Goal: Answer question/provide support: Answer question/provide support

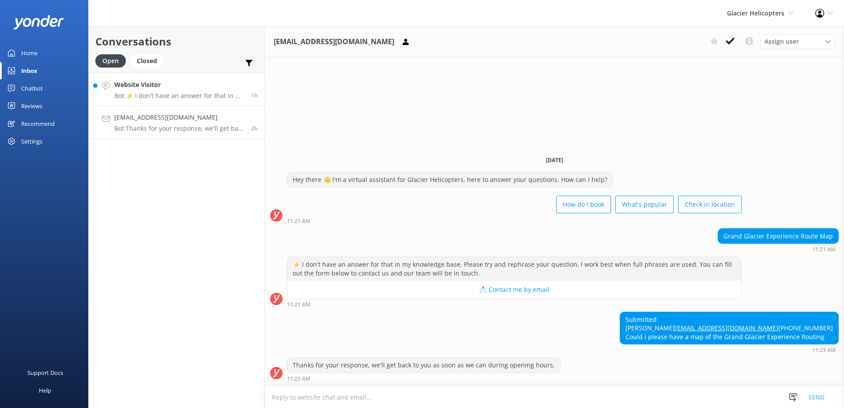
click at [203, 98] on p "Bot: ⚡ I don't have an answer for that in my knowledge base. Please try and rep…" at bounding box center [179, 96] width 130 height 8
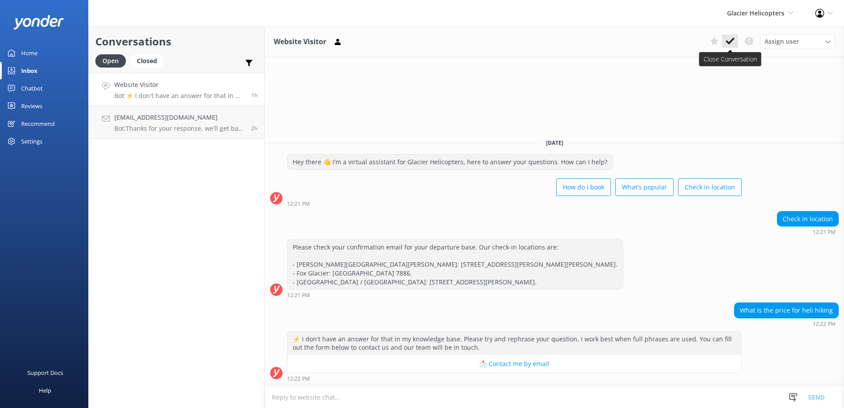
click at [736, 46] on button at bounding box center [730, 40] width 16 height 13
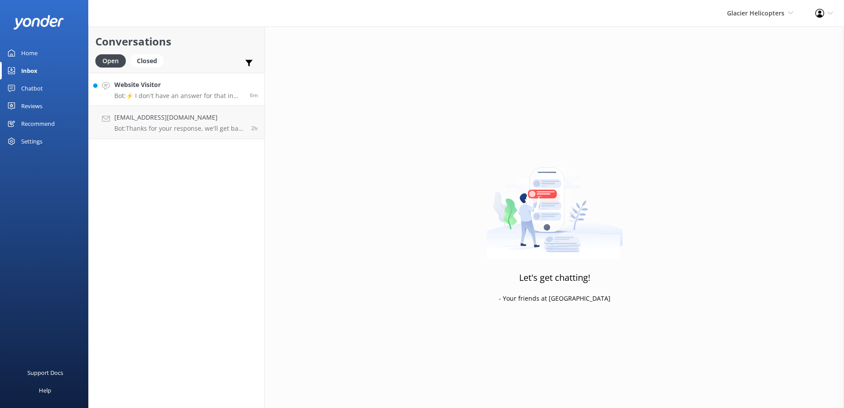
click at [227, 94] on p "Bot: ⚡ I don't have an answer for that in my knowledge base. Please try and rep…" at bounding box center [178, 96] width 129 height 8
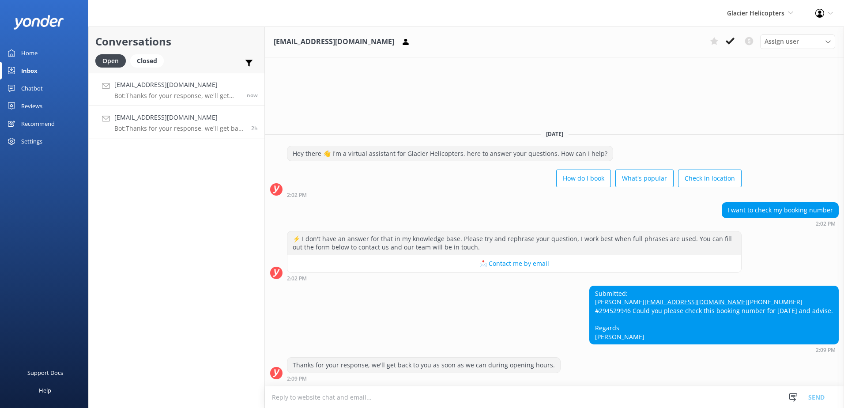
click at [199, 128] on p "Bot: Thanks for your response, we'll get back to you as soon as we can during o…" at bounding box center [179, 128] width 130 height 8
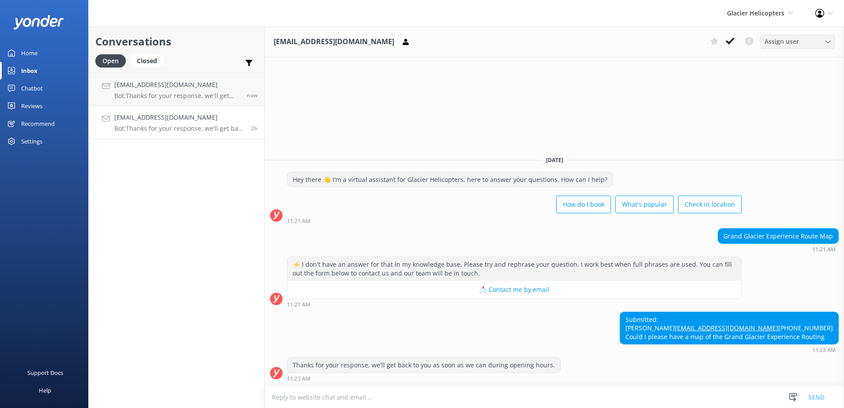
click at [775, 36] on div "Assign user [PERSON_NAME] [PERSON_NAME] [PERSON_NAME] Central Reservations [PER…" at bounding box center [797, 41] width 75 height 14
click at [793, 82] on div "[PERSON_NAME]" at bounding box center [786, 77] width 42 height 9
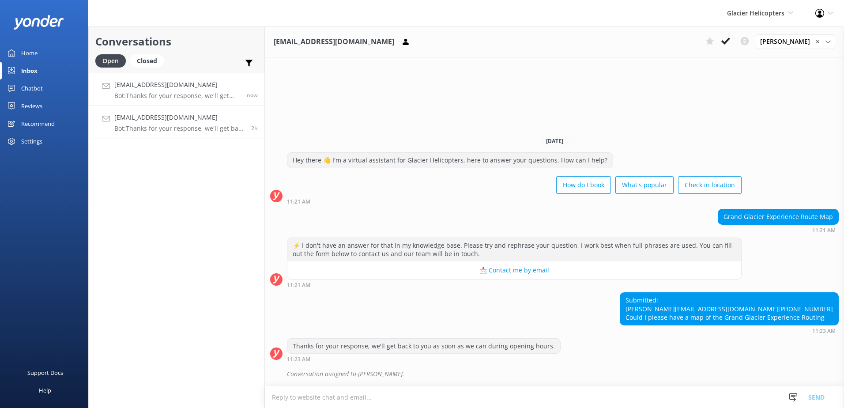
click at [240, 94] on p "Bot: Thanks for your response, we'll get back to you as soon as we can during o…" at bounding box center [177, 96] width 126 height 8
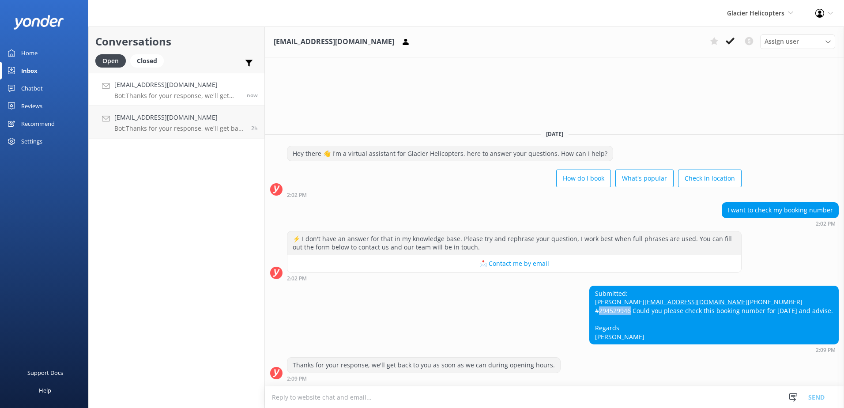
drag, startPoint x: 630, startPoint y: 311, endPoint x: 600, endPoint y: 312, distance: 30.5
click at [600, 312] on div "Submitted: [PERSON_NAME] [EMAIL_ADDRESS][DOMAIN_NAME] [PHONE_NUMBER] #294529946…" at bounding box center [714, 315] width 248 height 58
copy div "294529946"
click at [401, 44] on icon at bounding box center [405, 42] width 9 height 9
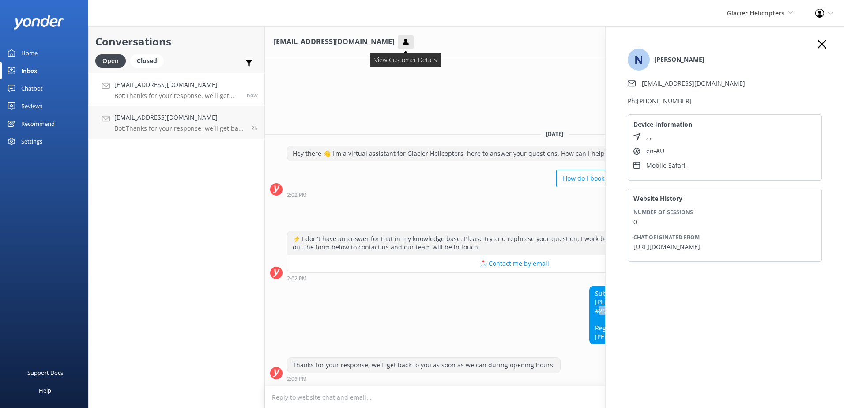
click at [401, 44] on icon at bounding box center [405, 42] width 9 height 9
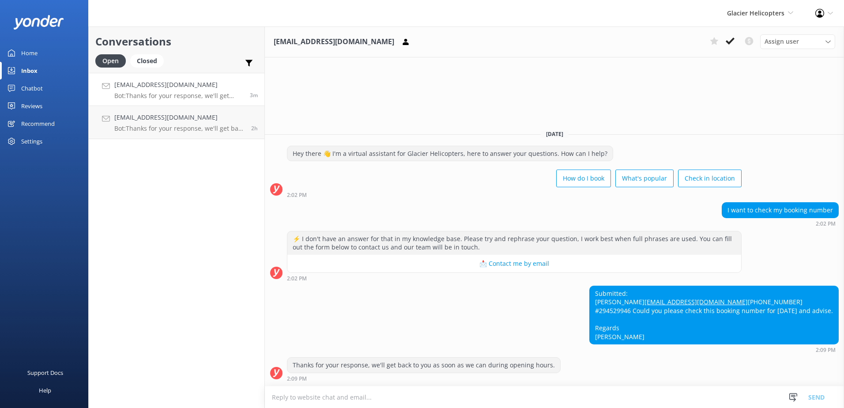
click at [729, 315] on div "Submitted: [PERSON_NAME] [EMAIL_ADDRESS][DOMAIN_NAME] [PHONE_NUMBER] #294529946…" at bounding box center [714, 315] width 248 height 58
click at [416, 391] on textarea at bounding box center [554, 397] width 579 height 22
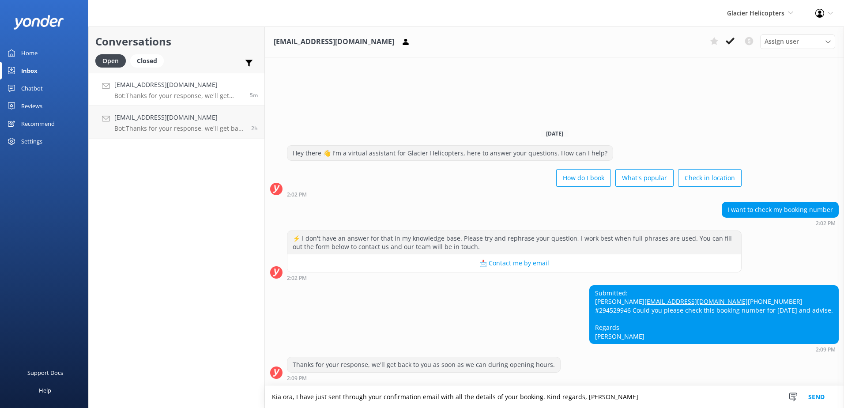
type textarea "Kia ora, I have just sent through your confirmation email with all the details …"
click at [823, 400] on button "Send" at bounding box center [816, 397] width 33 height 22
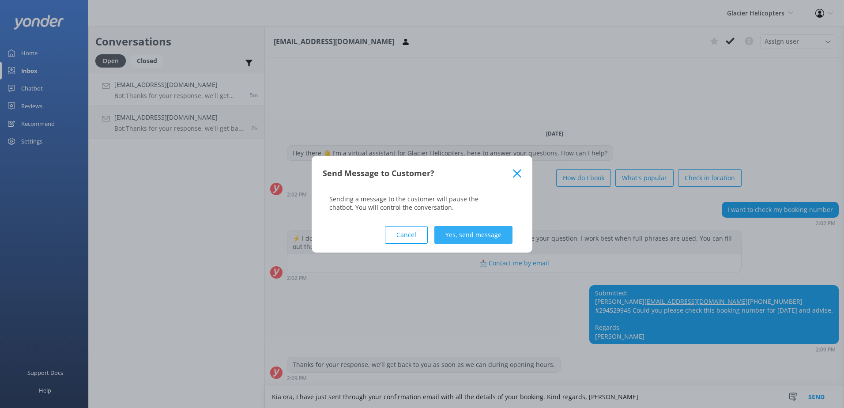
click at [482, 231] on button "Yes, send message" at bounding box center [473, 235] width 78 height 18
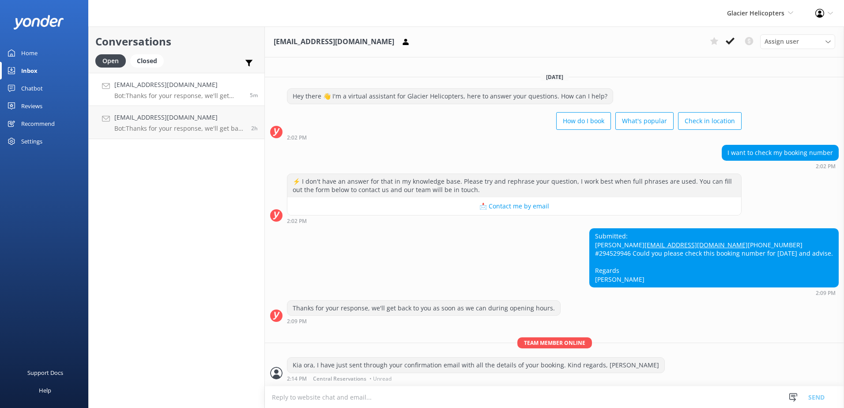
scroll to position [9, 0]
click at [727, 41] on use at bounding box center [729, 41] width 9 height 7
